Goal: Information Seeking & Learning: Learn about a topic

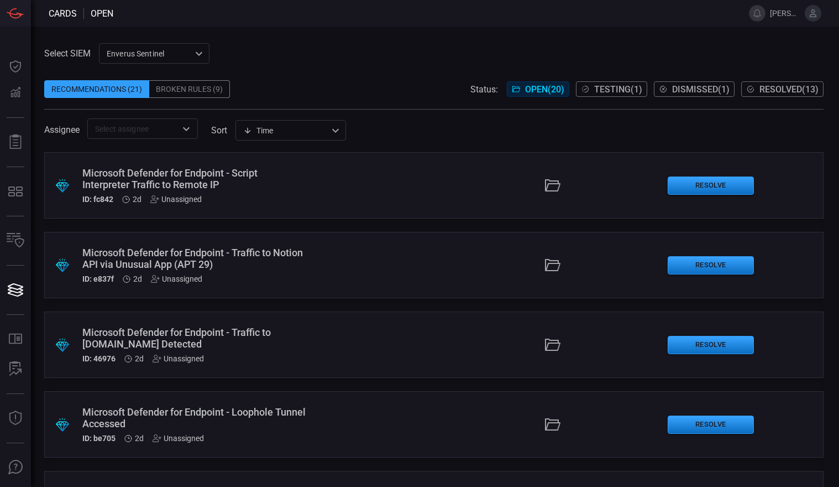
click at [620, 90] on span "Testing ( 1 )" at bounding box center [618, 89] width 48 height 11
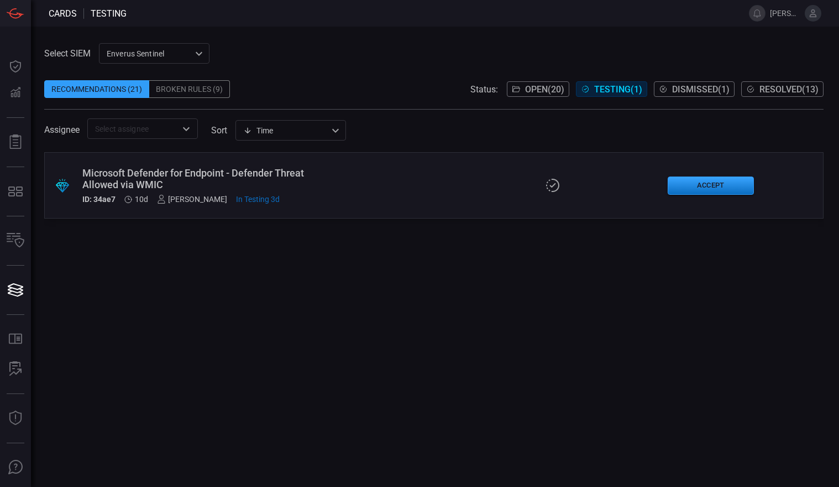
click at [318, 174] on div ".suggested_cards_icon{fill:url(#suggested_cards_icon);} Microsoft Defender for …" at bounding box center [434, 185] width 780 height 66
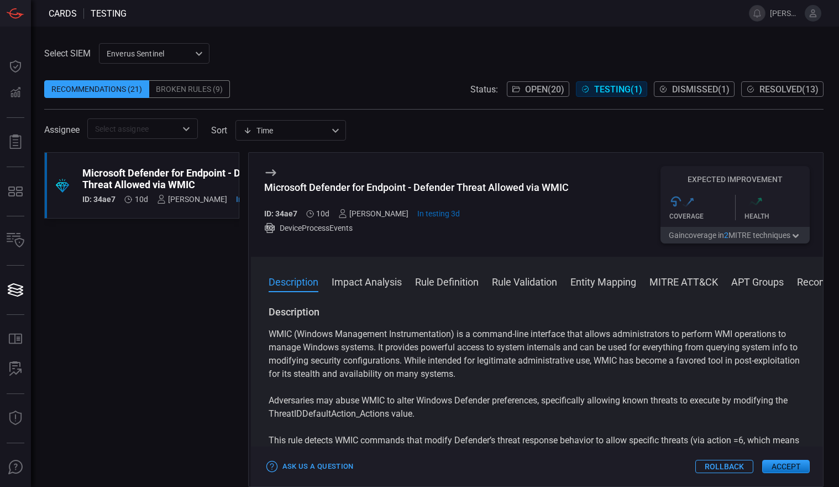
click at [373, 282] on button "Impact Analysis" at bounding box center [367, 280] width 70 height 13
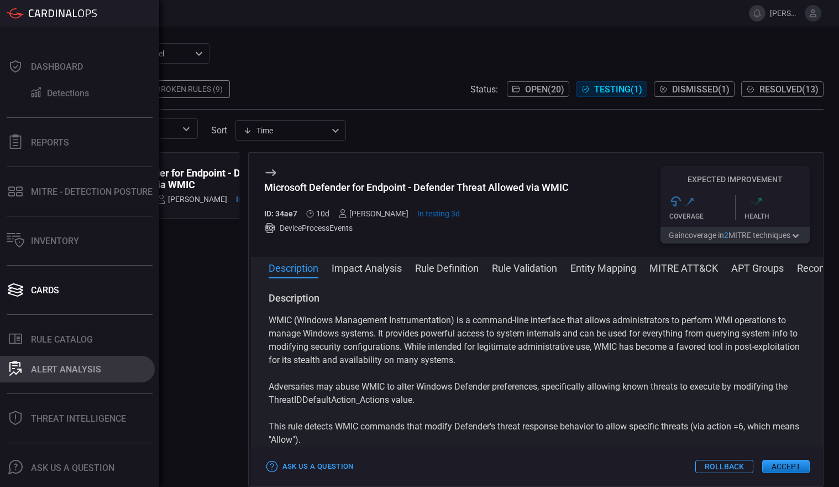
click at [61, 364] on div "ALERT ANALYSIS" at bounding box center [66, 369] width 70 height 11
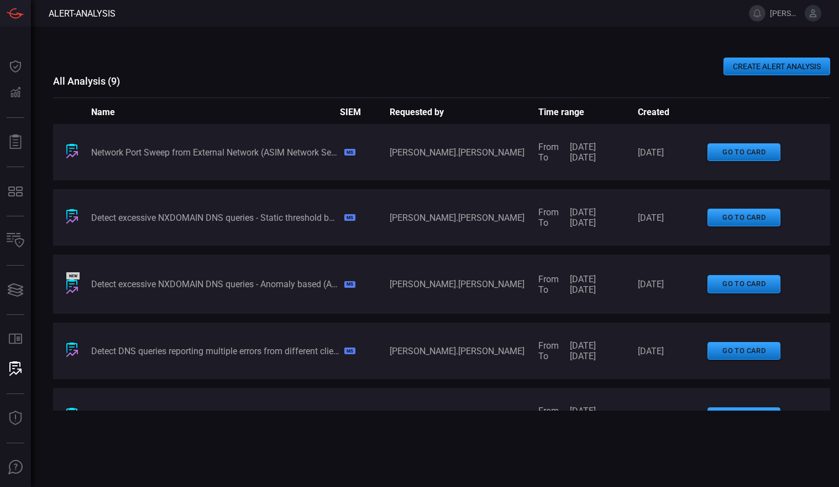
click at [283, 155] on div "Network Port Sweep from External Network (ASIM Network Session schema)" at bounding box center [215, 152] width 249 height 11
drag, startPoint x: 450, startPoint y: 76, endPoint x: 180, endPoint y: -4, distance: 280.8
click at [180, 0] on html "Alert-analysis [PERSON_NAME].[PERSON_NAME] Dashboard Dashboard Detections Detec…" at bounding box center [419, 243] width 839 height 487
